Goal: Task Accomplishment & Management: Manage account settings

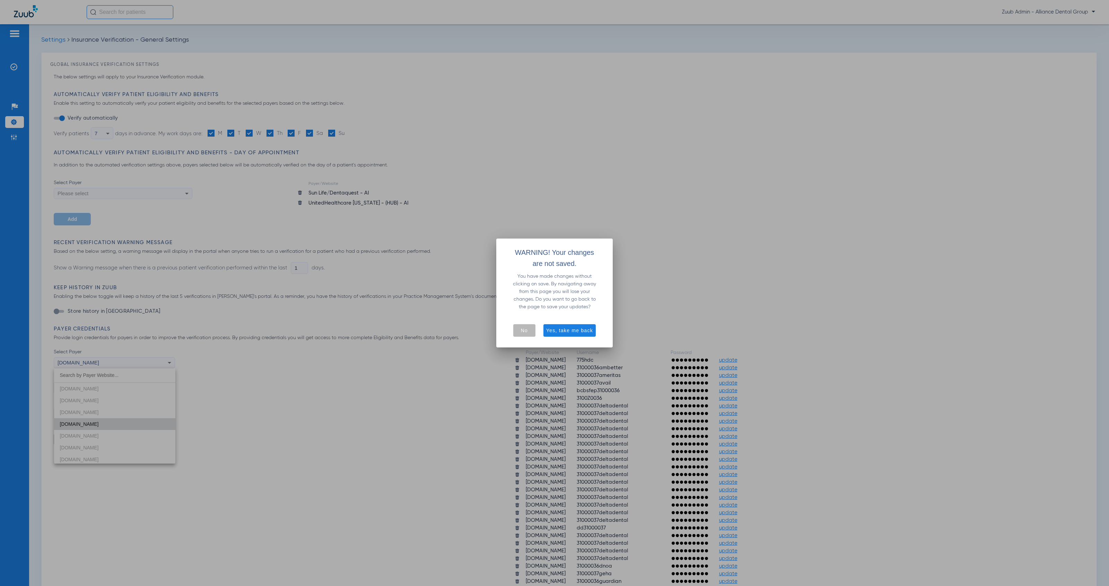
scroll to position [189, 0]
click at [533, 330] on span "button" at bounding box center [524, 330] width 22 height 17
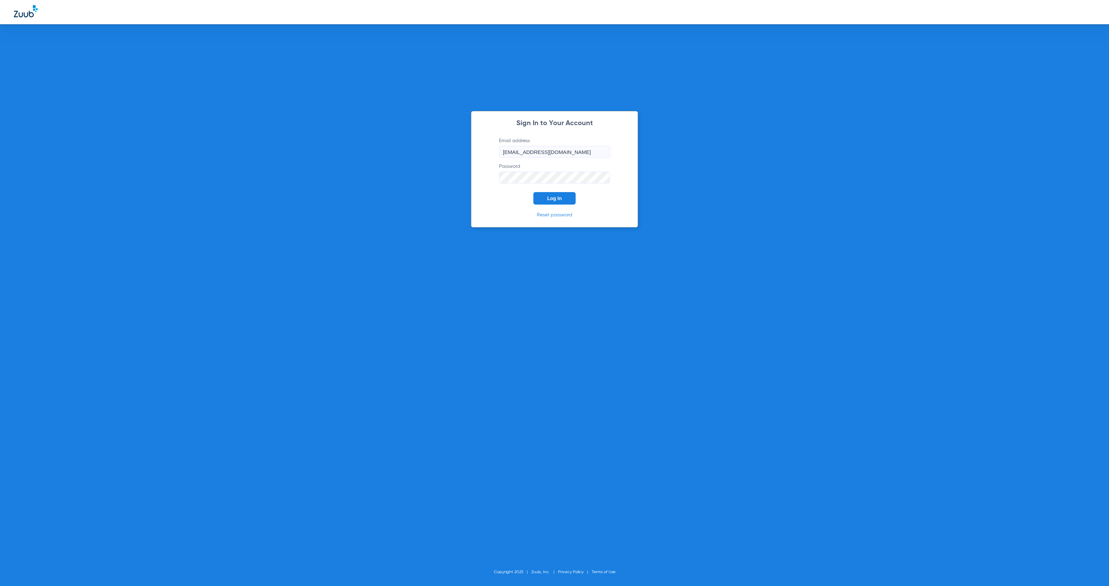
click at [559, 195] on span "Log In" at bounding box center [554, 198] width 15 height 6
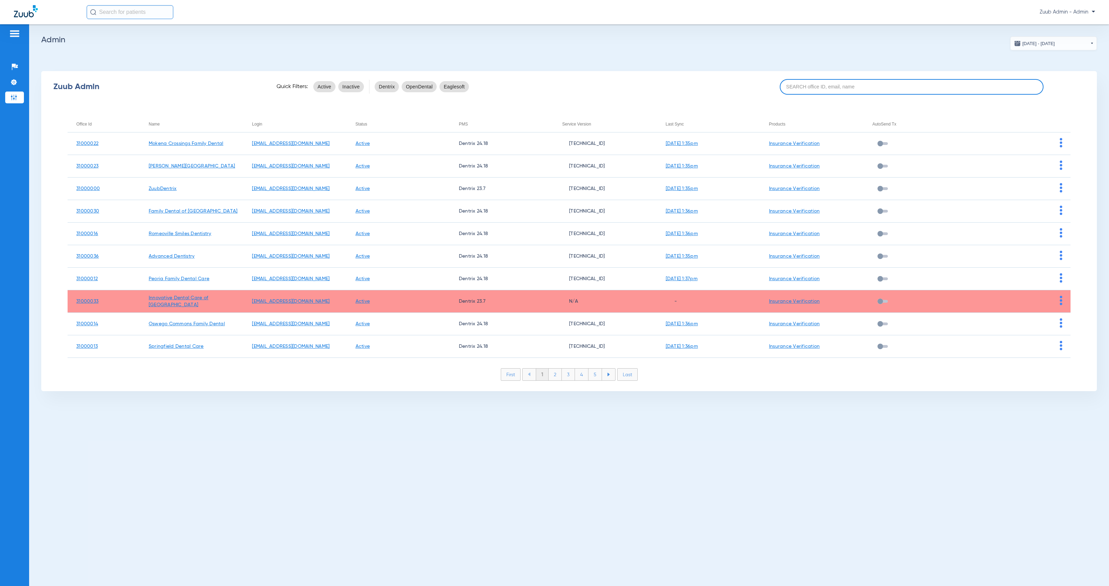
click at [817, 86] on input at bounding box center [912, 87] width 264 height 16
paste input "31000010"
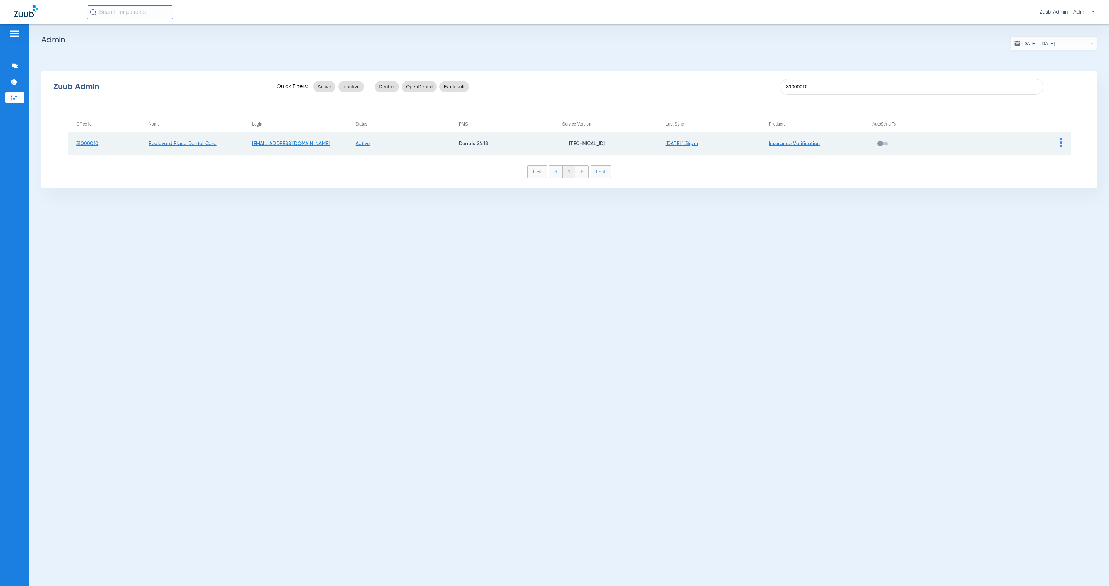
type input "31000010"
click at [1061, 140] on img at bounding box center [1061, 142] width 2 height 9
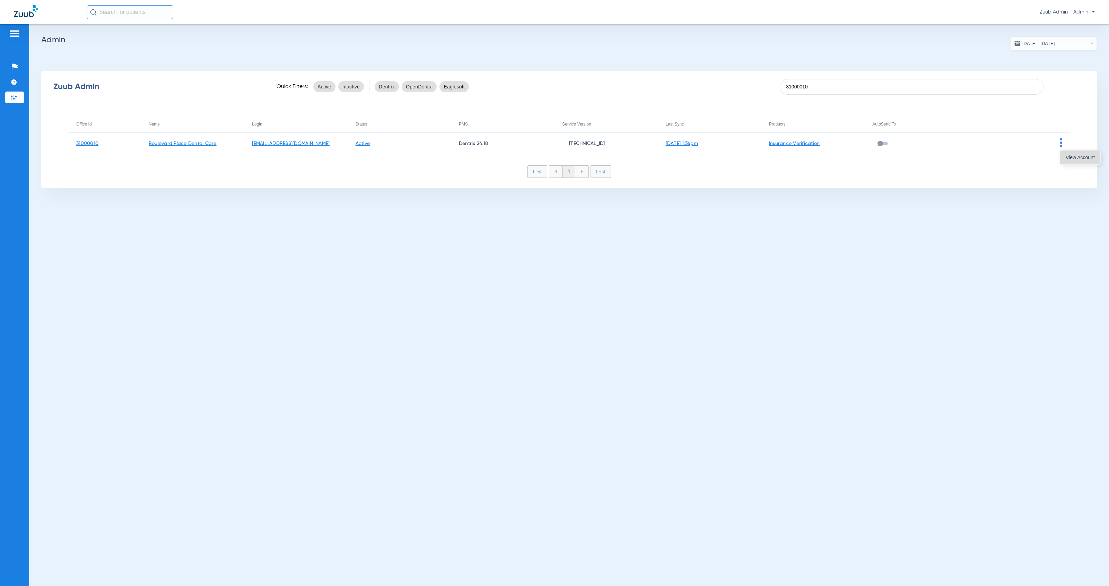
click at [1068, 157] on span "View Account" at bounding box center [1080, 157] width 29 height 5
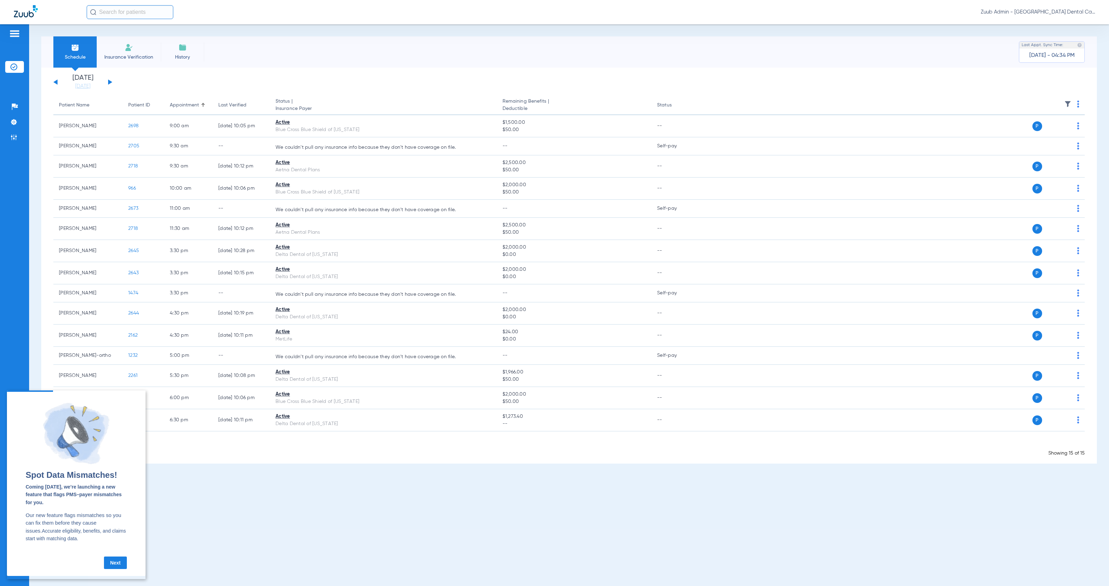
click at [120, 13] on input "text" at bounding box center [130, 12] width 87 height 14
type input "2555"
click at [190, 37] on td "31000010" at bounding box center [198, 37] width 36 height 10
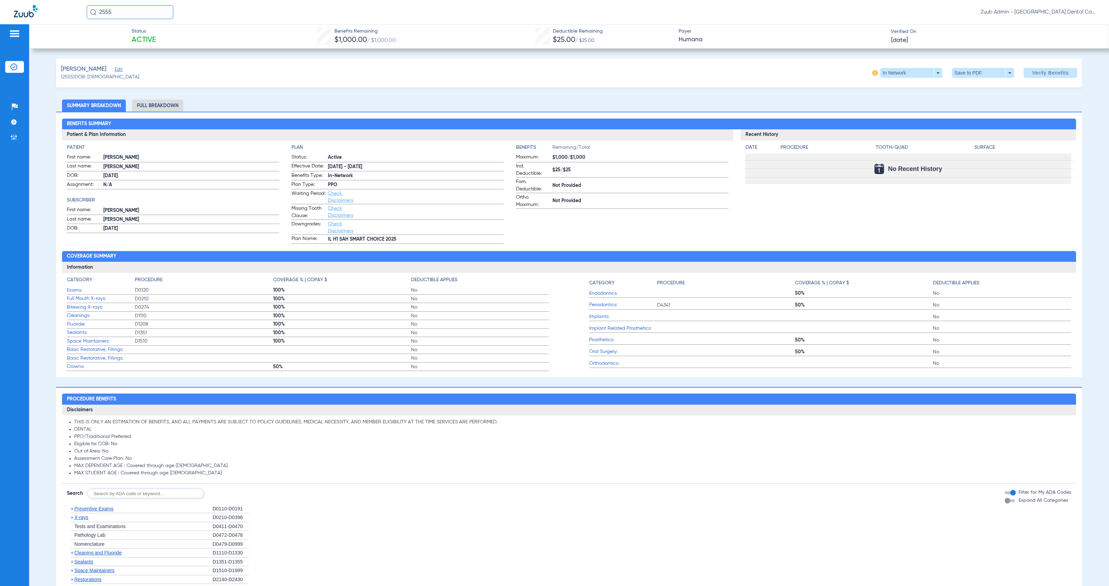
click at [170, 106] on li "Full Breakdown" at bounding box center [157, 105] width 51 height 12
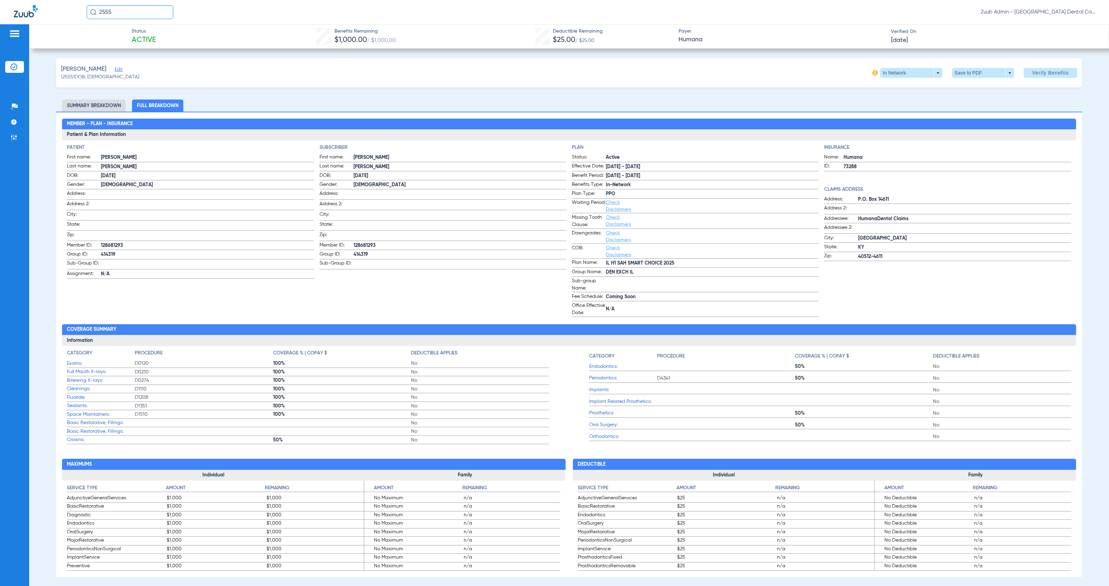
click at [115, 69] on span "Edit" at bounding box center [118, 70] width 6 height 7
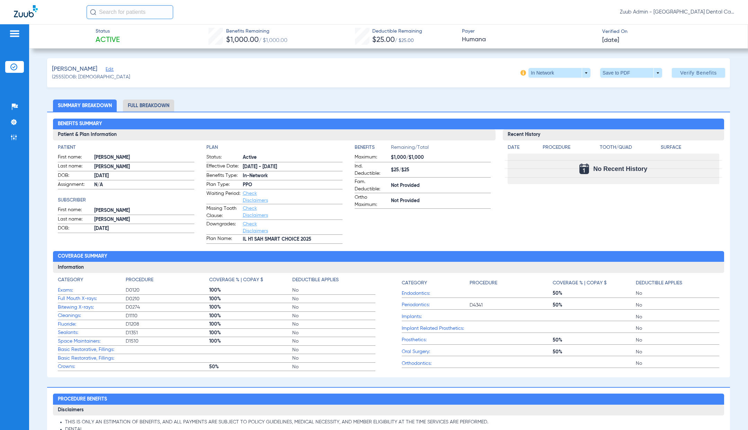
click at [676, 62] on div "[PERSON_NAME] Edit (2555) DOB: [DEMOGRAPHIC_DATA] In Network arrow_drop_down Sa…" at bounding box center [388, 72] width 683 height 29
click at [360, 172] on span "Ind. Deductible:" at bounding box center [372, 170] width 34 height 15
click at [156, 111] on li "Full Breakdown" at bounding box center [148, 105] width 51 height 12
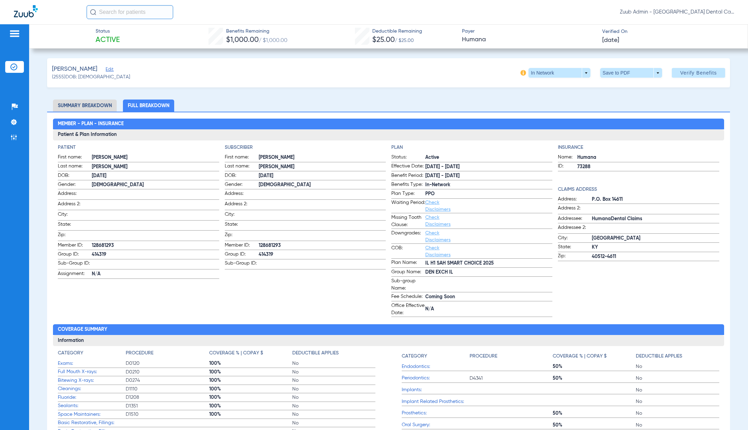
click at [93, 110] on li "Summary Breakdown" at bounding box center [85, 105] width 64 height 12
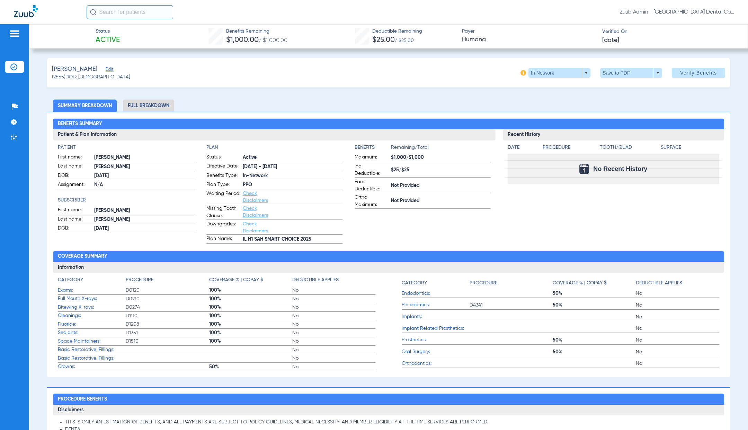
scroll to position [1, 0]
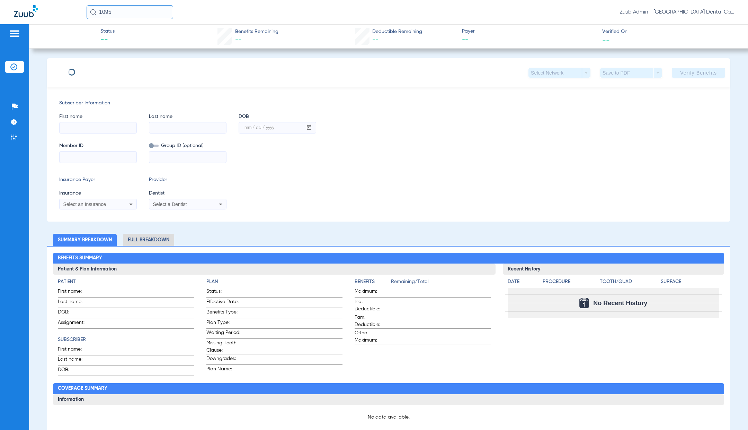
scroll to position [94, 0]
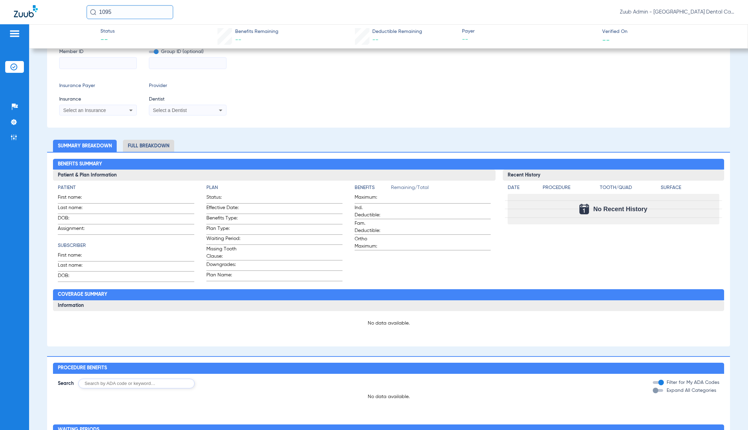
type input "[PERSON_NAME]"
type input "[DATE]"
type input "08087005627"
type input "204732690000102081"
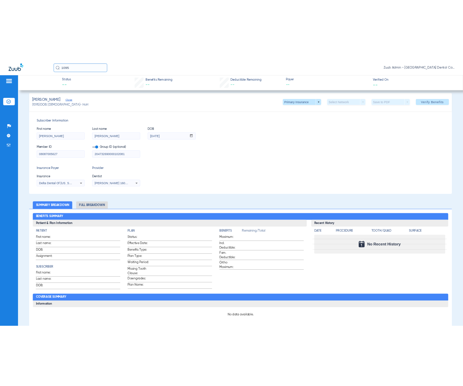
scroll to position [0, 0]
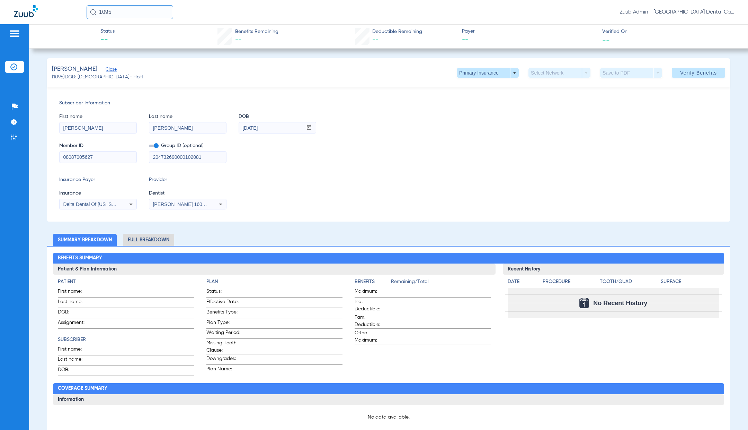
click at [132, 13] on input "1095" at bounding box center [130, 12] width 87 height 14
type input "v"
paste input "14165"
type input "14165"
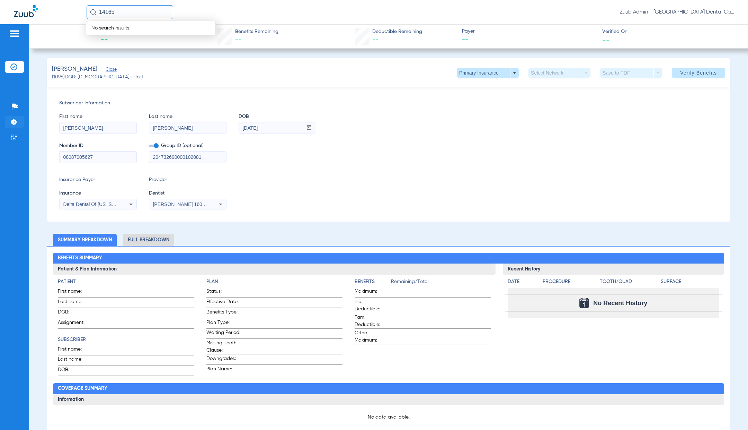
click at [14, 121] on img at bounding box center [13, 122] width 7 height 7
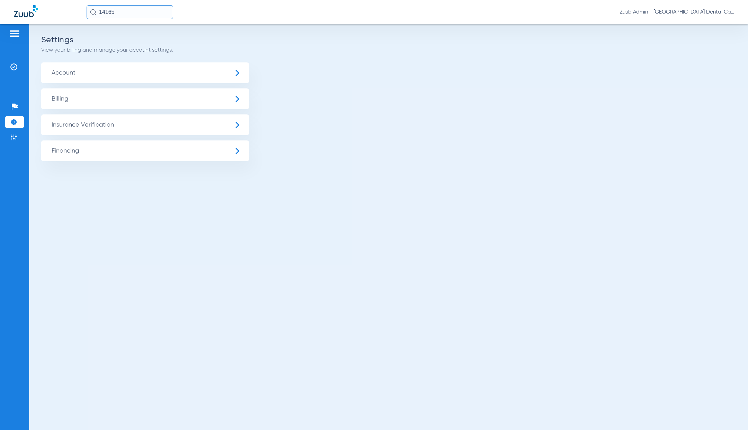
click at [235, 69] on span "Account" at bounding box center [145, 72] width 208 height 21
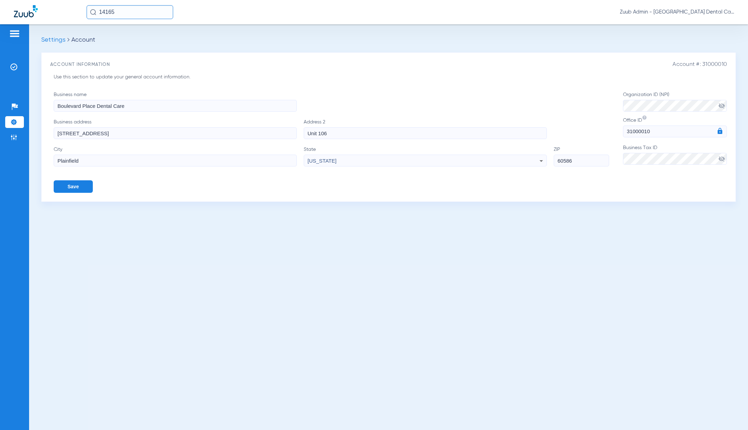
click at [606, 131] on form "Business name Boulevard Place Dental Care Business address 16302 S Boulevard Pl…" at bounding box center [391, 142] width 674 height 102
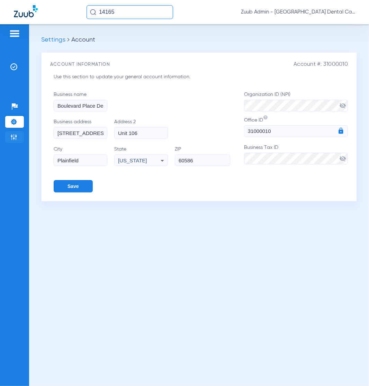
click at [14, 137] on img at bounding box center [13, 137] width 7 height 7
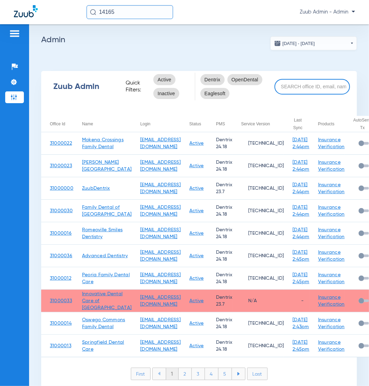
click at [321, 89] on input at bounding box center [313, 87] width 76 height 16
paste input "31000001"
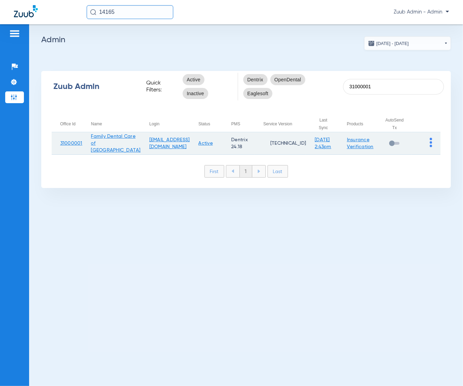
type input "31000001"
click at [429, 144] on td at bounding box center [425, 143] width 29 height 23
click at [431, 147] on img at bounding box center [431, 142] width 2 height 9
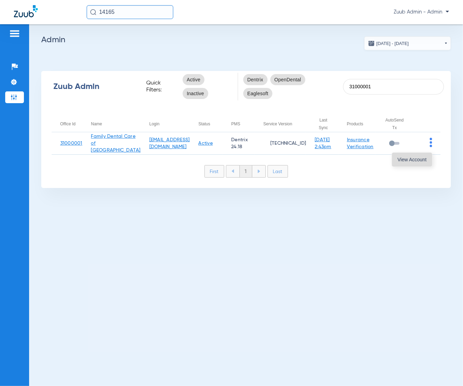
click at [408, 161] on span "View Account" at bounding box center [411, 159] width 29 height 5
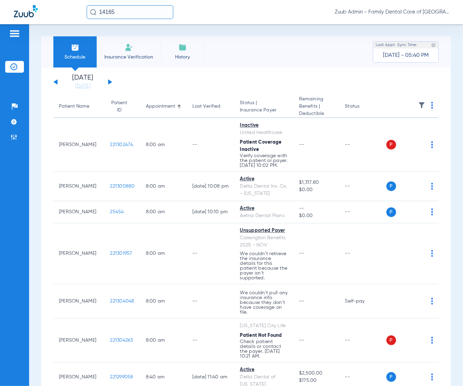
click at [138, 12] on input "14165" at bounding box center [130, 12] width 87 height 14
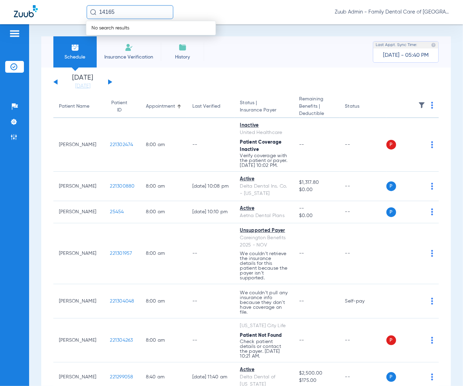
click at [138, 12] on input "14165" at bounding box center [130, 12] width 87 height 14
paste input "221300060"
type input "221300060"
click at [166, 37] on td "11/15/2007" at bounding box center [175, 37] width 18 height 10
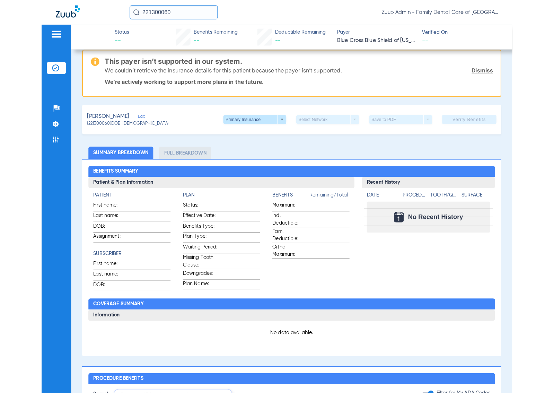
scroll to position [14, 0]
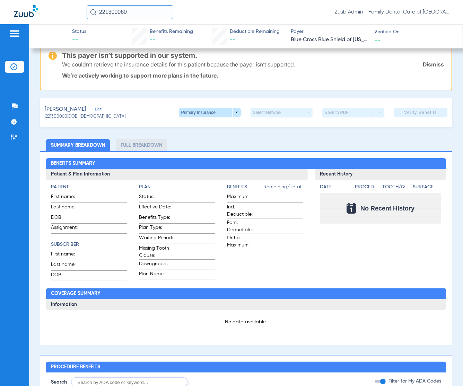
click at [95, 110] on span "Edit" at bounding box center [98, 110] width 6 height 7
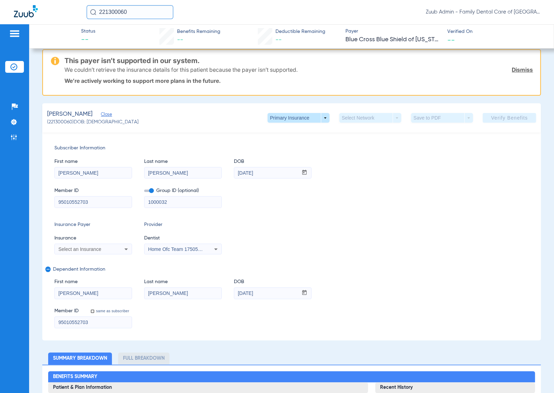
scroll to position [0, 0]
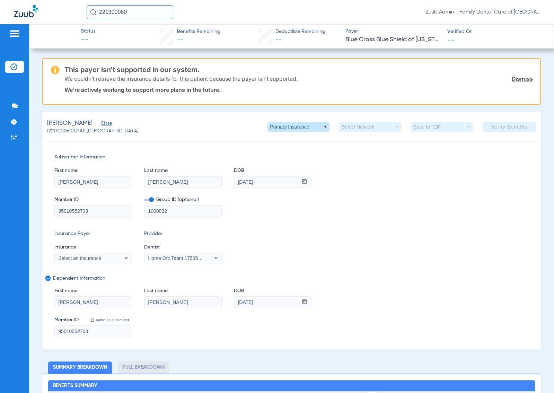
click at [17, 65] on img at bounding box center [13, 66] width 7 height 7
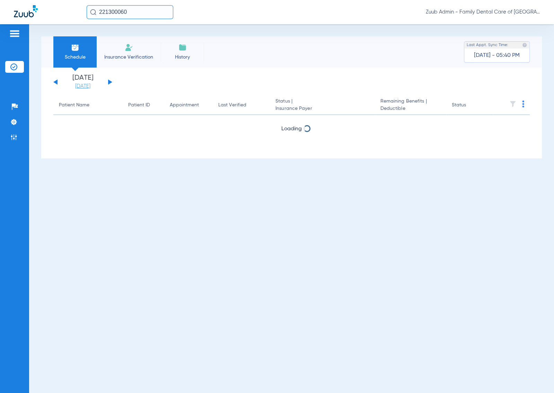
click at [89, 86] on link "09-11-2025" at bounding box center [83, 86] width 42 height 7
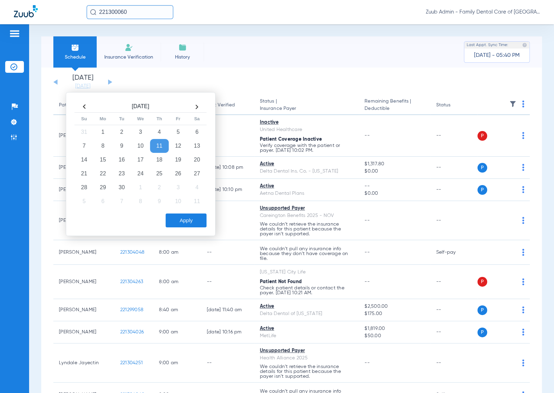
click at [85, 105] on th at bounding box center [84, 106] width 19 height 11
click at [124, 170] on td "19" at bounding box center [121, 174] width 19 height 14
click at [193, 221] on button "Apply" at bounding box center [186, 220] width 41 height 14
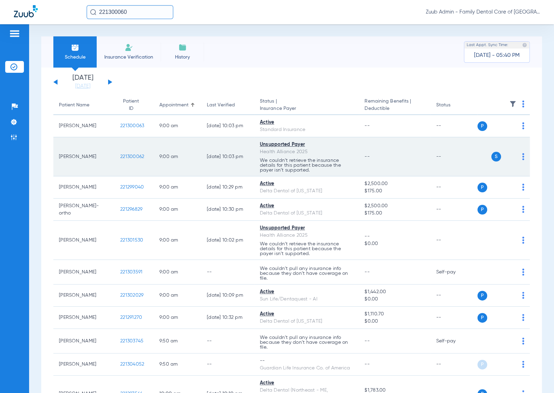
drag, startPoint x: 313, startPoint y: 150, endPoint x: 260, endPoint y: 150, distance: 53.7
click at [259, 150] on td "Unsupported Payer Health Alliance 2025 We couldn’t retrieve the insurance detai…" at bounding box center [306, 156] width 105 height 39
copy div "Health Alliance 2025"
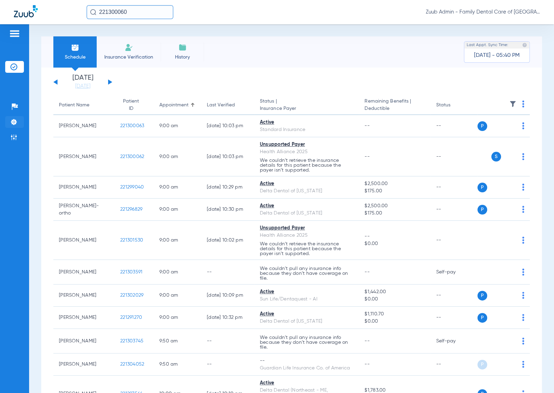
click at [18, 122] on li "Settings" at bounding box center [14, 122] width 19 height 12
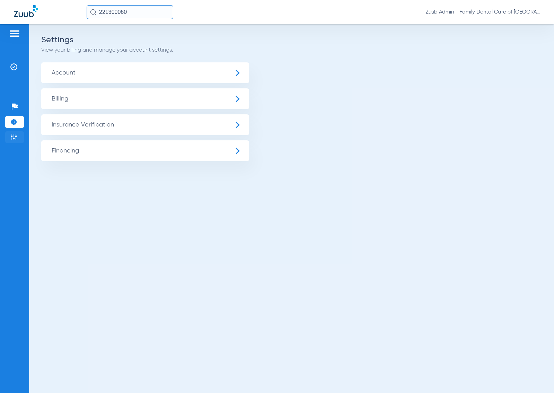
click at [17, 137] on img at bounding box center [13, 137] width 7 height 7
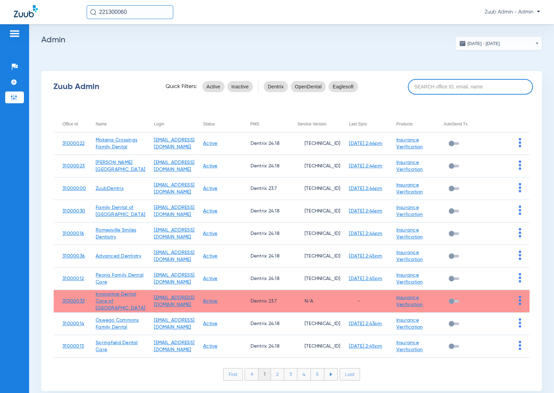
click at [458, 85] on input at bounding box center [470, 87] width 125 height 16
paste input "31000002"
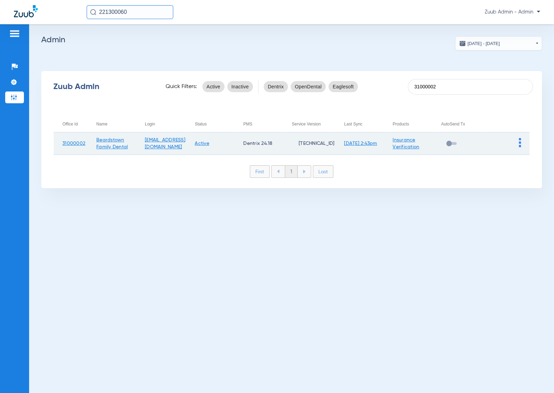
type input "31000002"
click at [519, 144] on img at bounding box center [520, 142] width 2 height 9
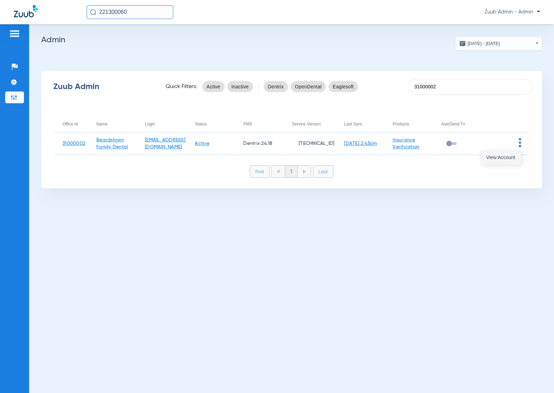
click at [504, 156] on span "View Account" at bounding box center [500, 157] width 29 height 5
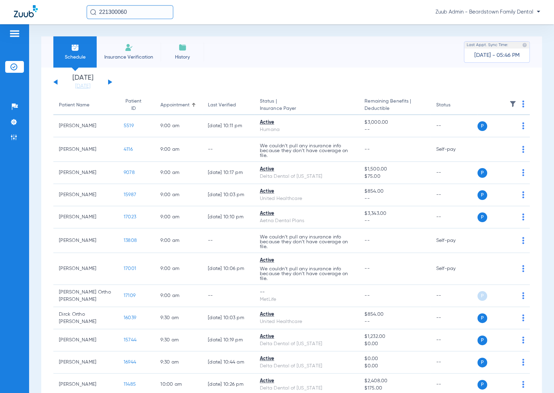
click at [149, 10] on input "221300060" at bounding box center [130, 12] width 87 height 14
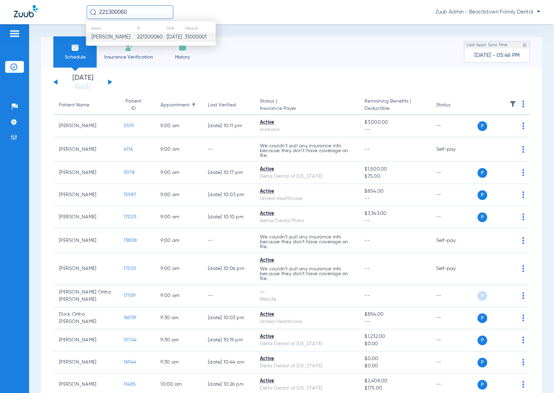
click at [149, 10] on input "221300060" at bounding box center [130, 12] width 87 height 14
paste input "5188"
type input "5188"
click at [186, 40] on td "5188" at bounding box center [191, 37] width 11 height 10
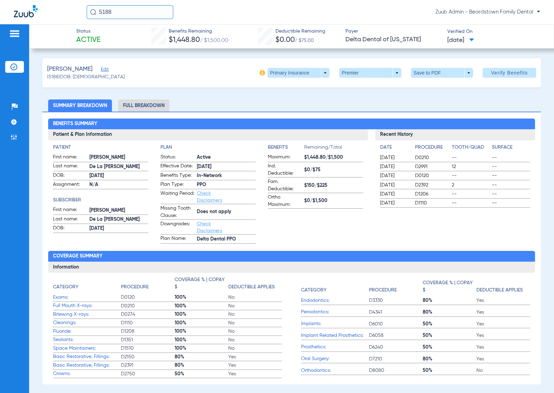
click at [106, 68] on span "Edit" at bounding box center [104, 70] width 6 height 7
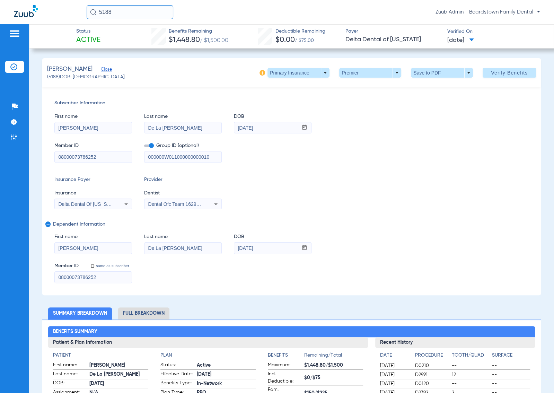
click at [469, 42] on span "08/12/2025" at bounding box center [460, 40] width 27 height 9
click at [472, 82] on label "07/30/25 10:32PM" at bounding box center [474, 83] width 54 height 14
click at [462, 41] on span "08/12/2025" at bounding box center [460, 40] width 27 height 9
click at [472, 98] on label "07/23/25 10:27PM" at bounding box center [474, 96] width 54 height 14
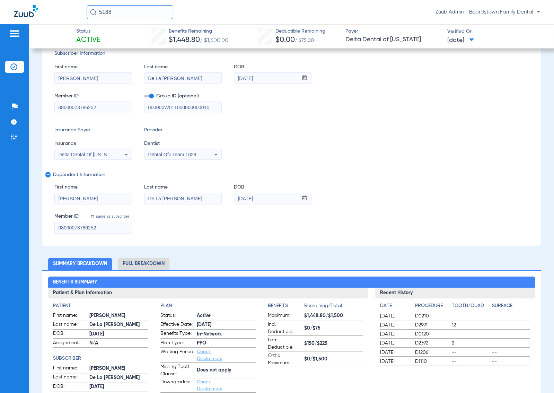
scroll to position [50, 0]
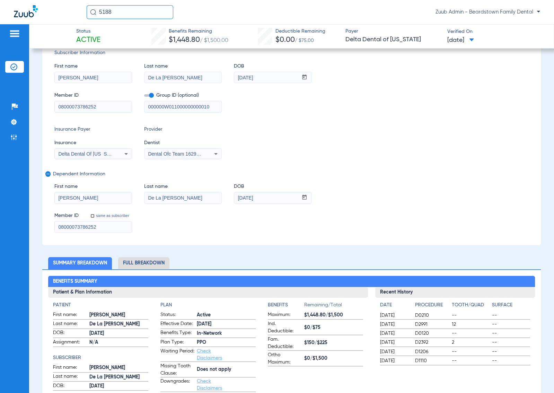
click at [455, 41] on span "08/12/2025" at bounding box center [460, 40] width 27 height 9
